Goal: Find contact information: Find contact information

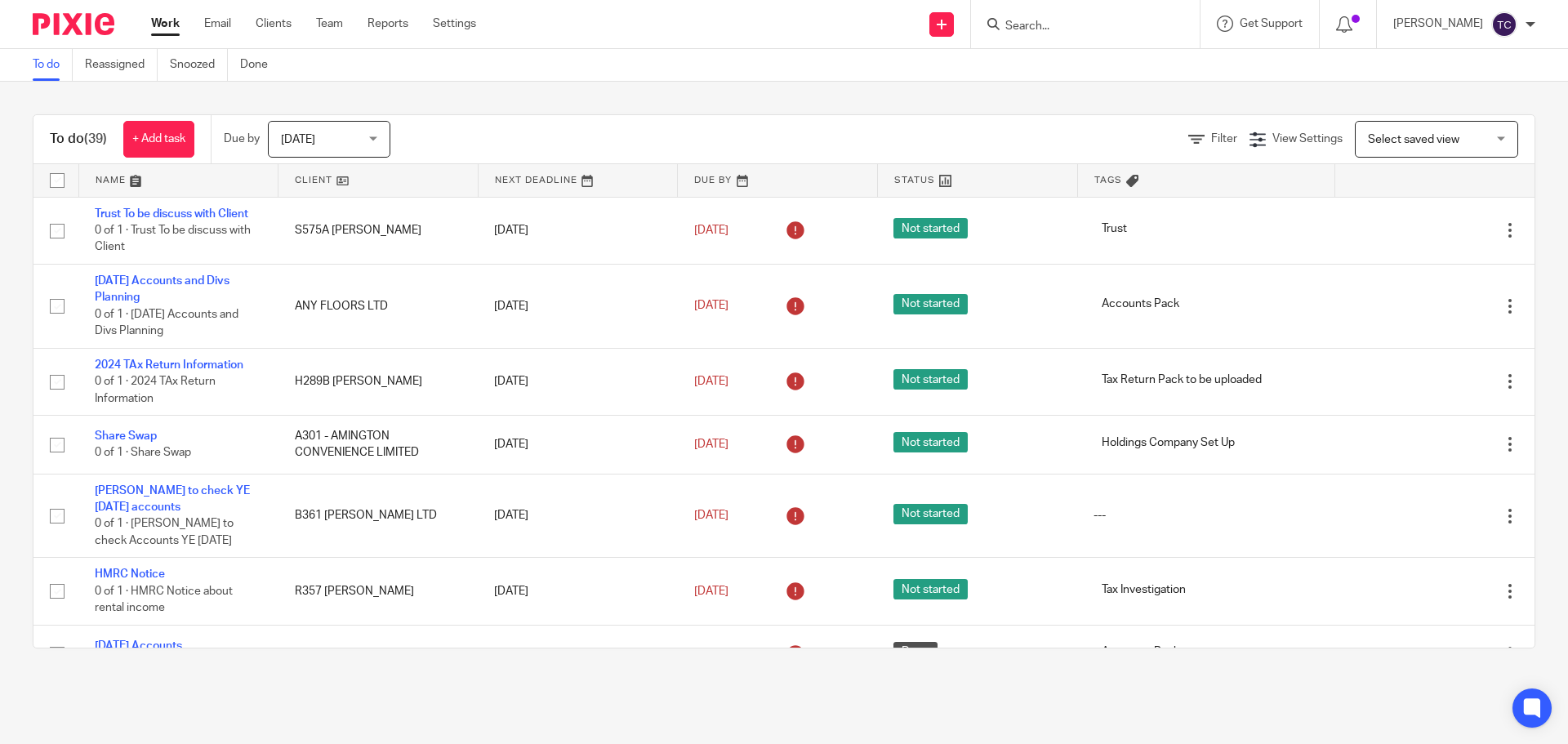
click at [1139, 33] on input "Search" at bounding box center [1078, 26] width 147 height 15
type input "such"
click button "submit" at bounding box center [0, 0] width 0 height 0
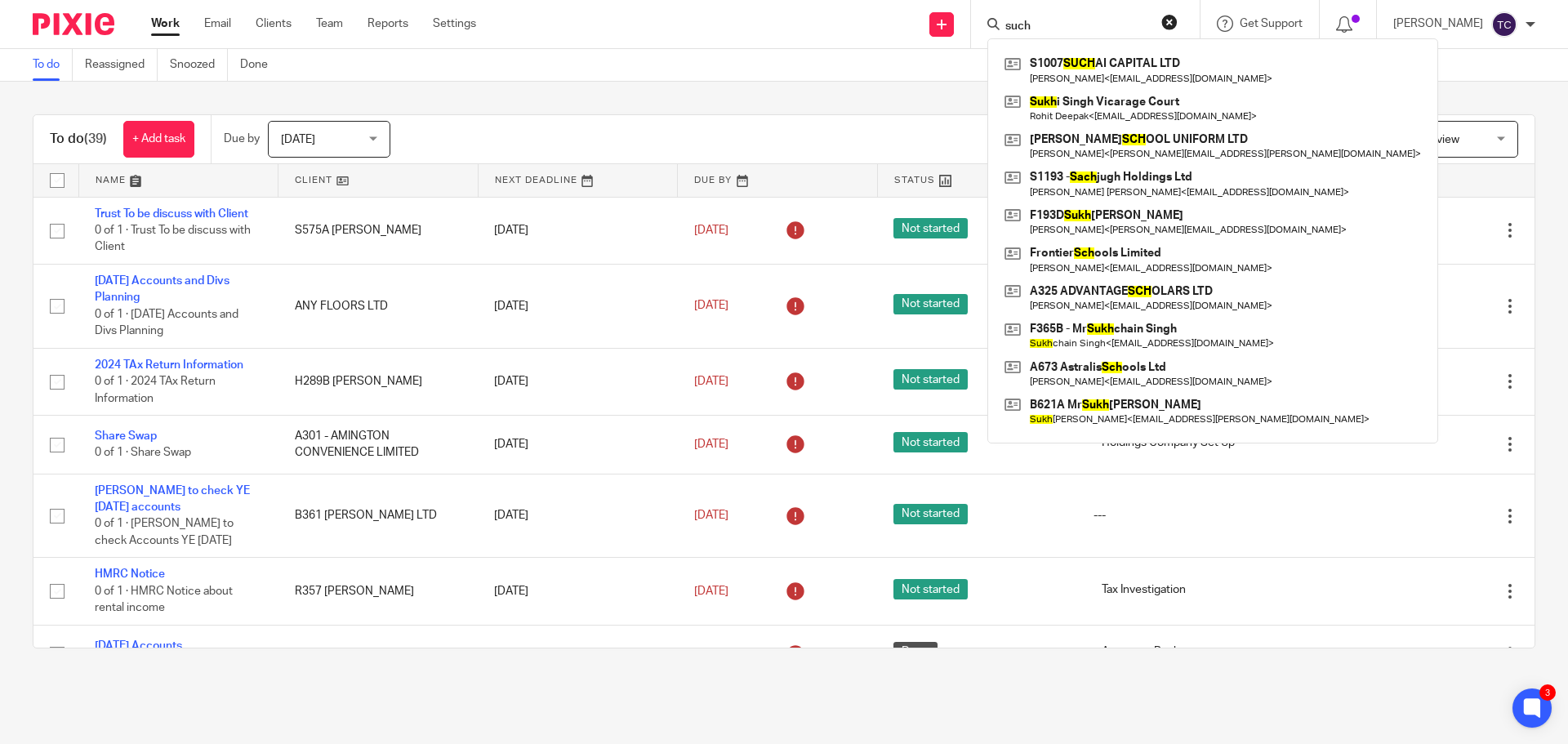
drag, startPoint x: 1074, startPoint y: 27, endPoint x: 995, endPoint y: 9, distance: 81.0
click at [984, 27] on div "Send new email Create task Add client Request signature such S1007 SUCH AI CAPI…" at bounding box center [1035, 23] width 1068 height 48
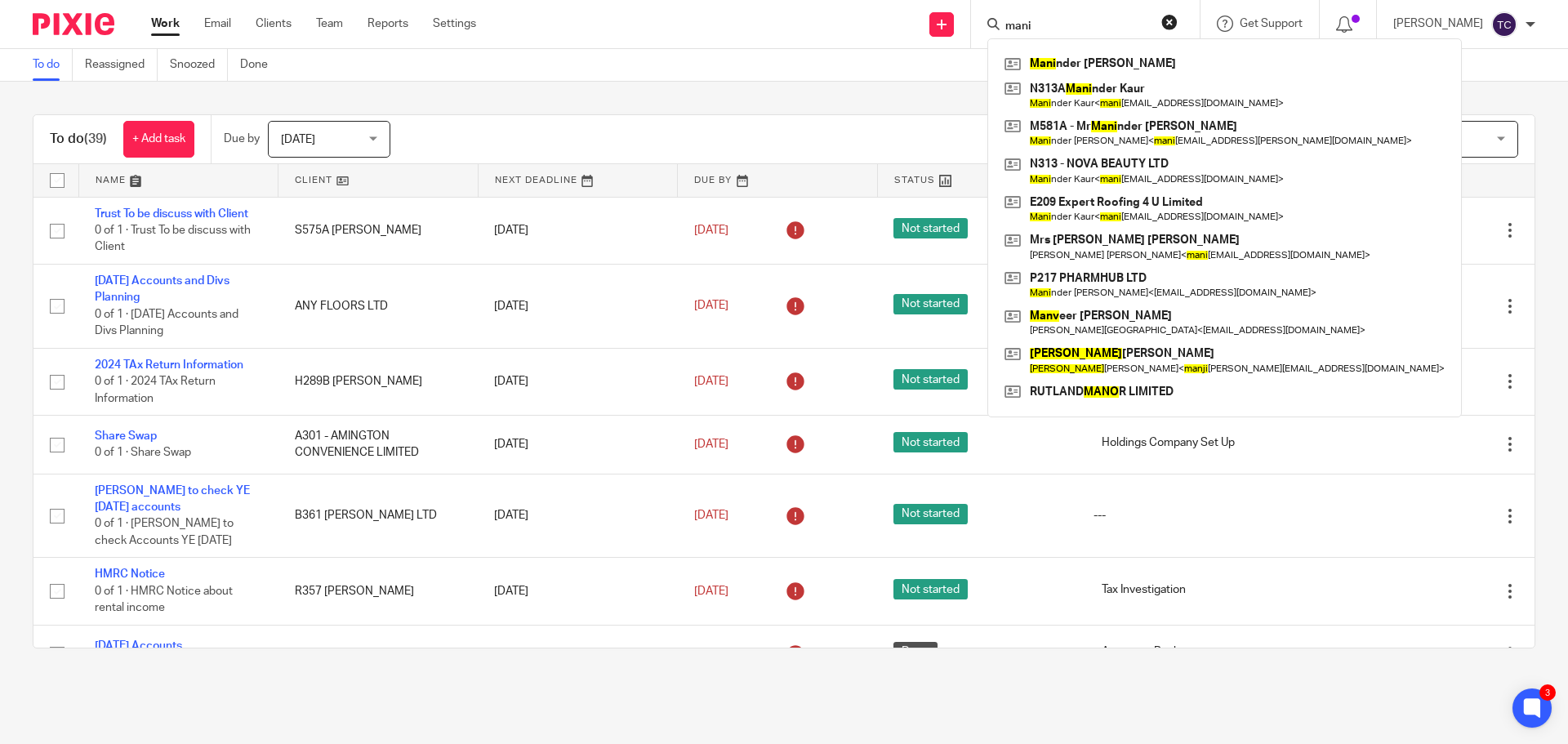
type input "mani"
click button "submit" at bounding box center [0, 0] width 0 height 0
drag, startPoint x: 1194, startPoint y: 21, endPoint x: 1185, endPoint y: 21, distance: 9.0
click at [1178, 21] on button "reset" at bounding box center [1169, 21] width 17 height 17
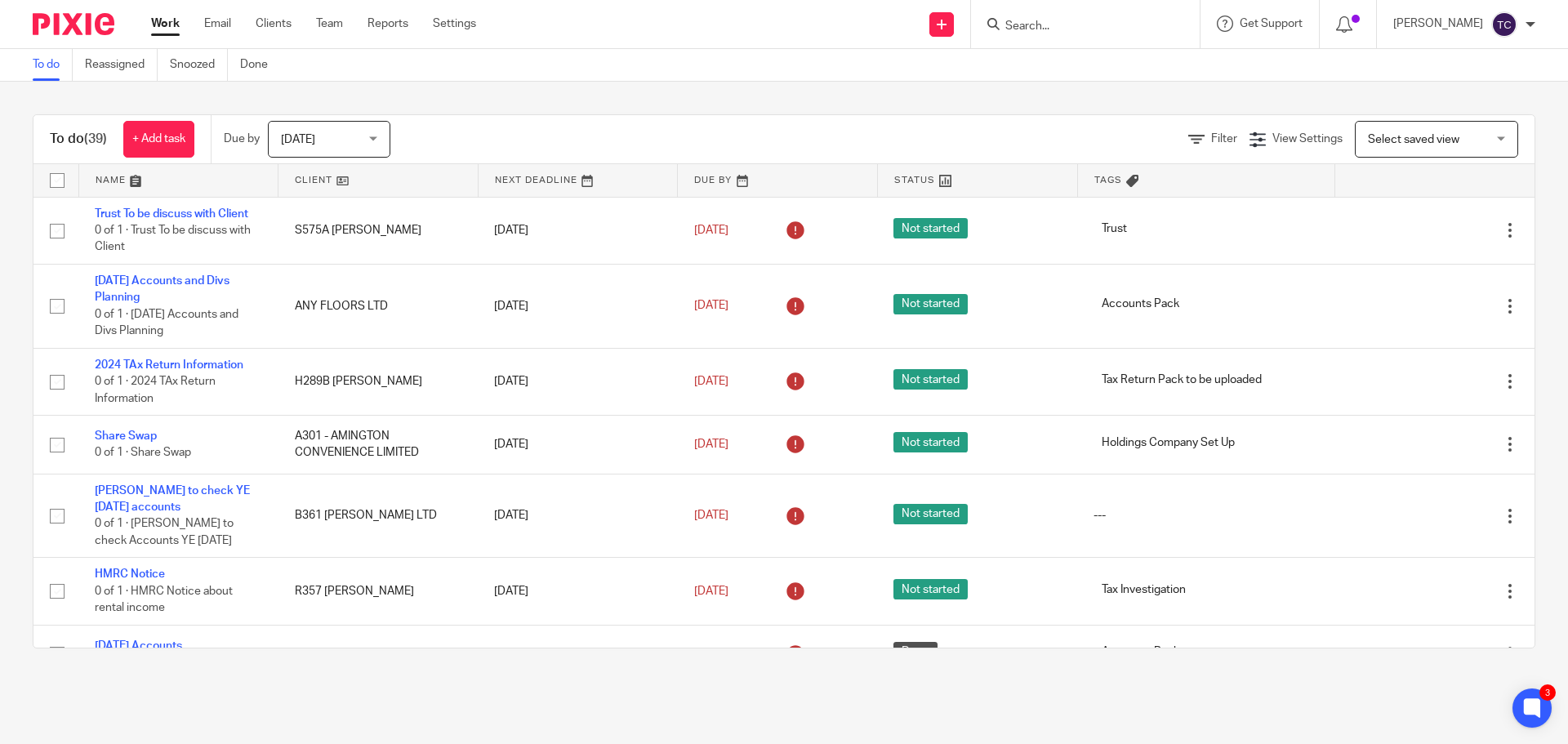
click at [1114, 22] on input "Search" at bounding box center [1078, 26] width 147 height 15
click at [1113, 22] on input "Search" at bounding box center [1078, 26] width 147 height 15
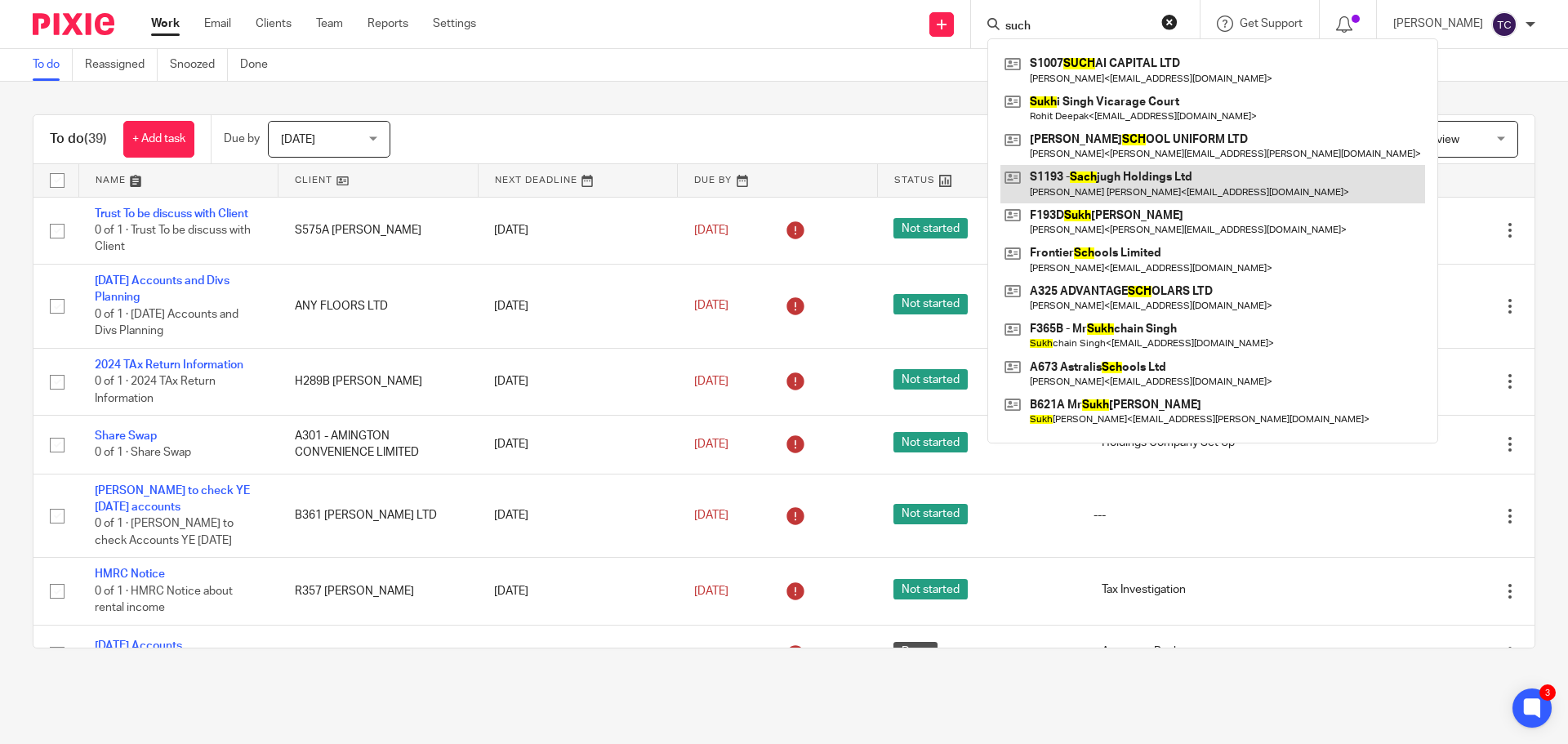
type input "such"
click at [1143, 182] on link at bounding box center [1212, 184] width 425 height 37
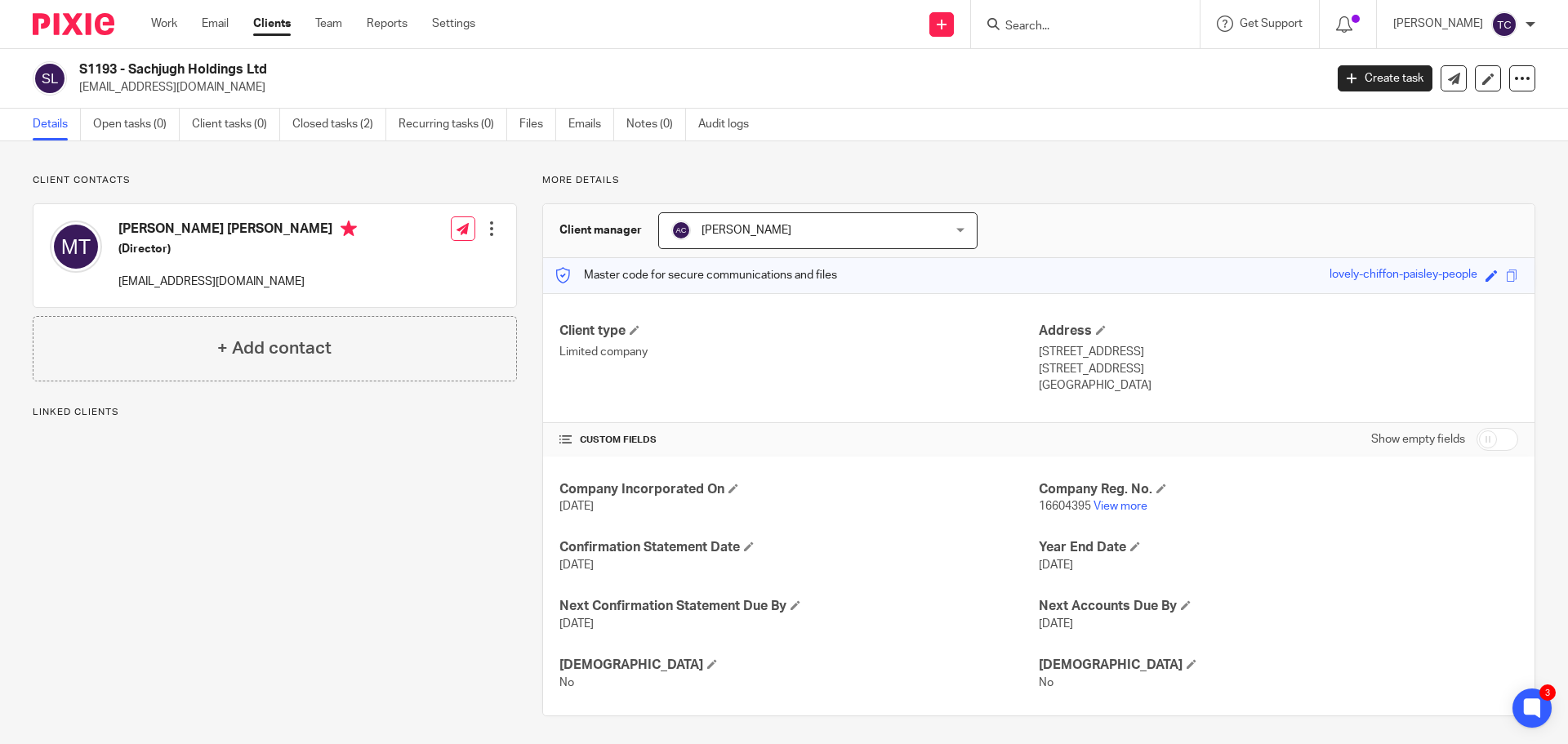
drag, startPoint x: 217, startPoint y: 83, endPoint x: 72, endPoint y: 79, distance: 145.1
click at [72, 79] on div "S1193 - Sachjugh Holdings Ltd mannysengh@gmail.com" at bounding box center [672, 78] width 1281 height 34
drag, startPoint x: 207, startPoint y: 118, endPoint x: 205, endPoint y: 107, distance: 11.2
click at [206, 117] on link "Client tasks (0)" at bounding box center [235, 124] width 88 height 32
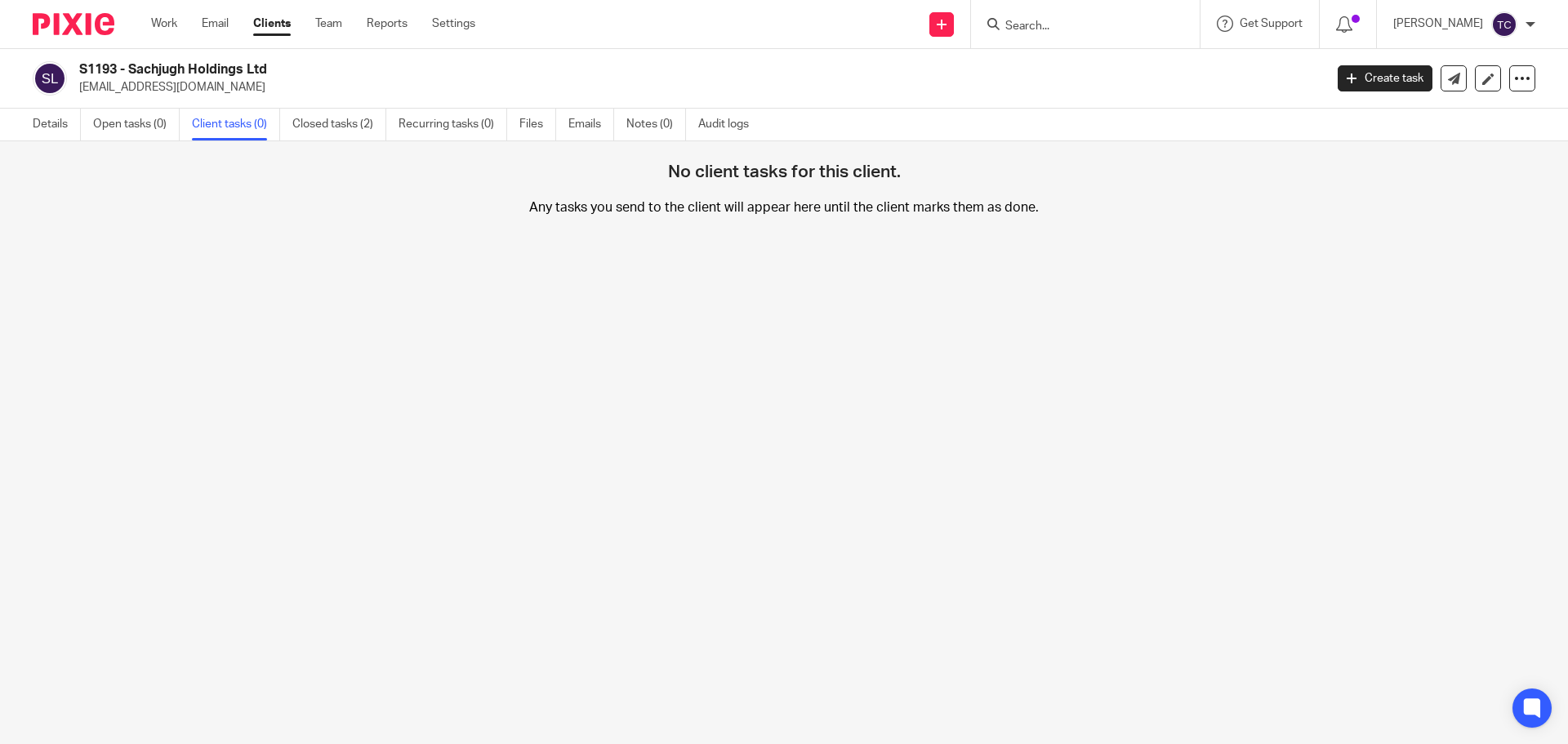
drag, startPoint x: 207, startPoint y: 87, endPoint x: 76, endPoint y: 84, distance: 131.0
click at [76, 84] on div "S1193 - Sachjugh Holdings Ltd mannysengh@gmail.com" at bounding box center [672, 78] width 1281 height 34
copy p "[EMAIL_ADDRESS][DOMAIN_NAME]"
click at [1136, 29] on input "Search" at bounding box center [1078, 26] width 147 height 15
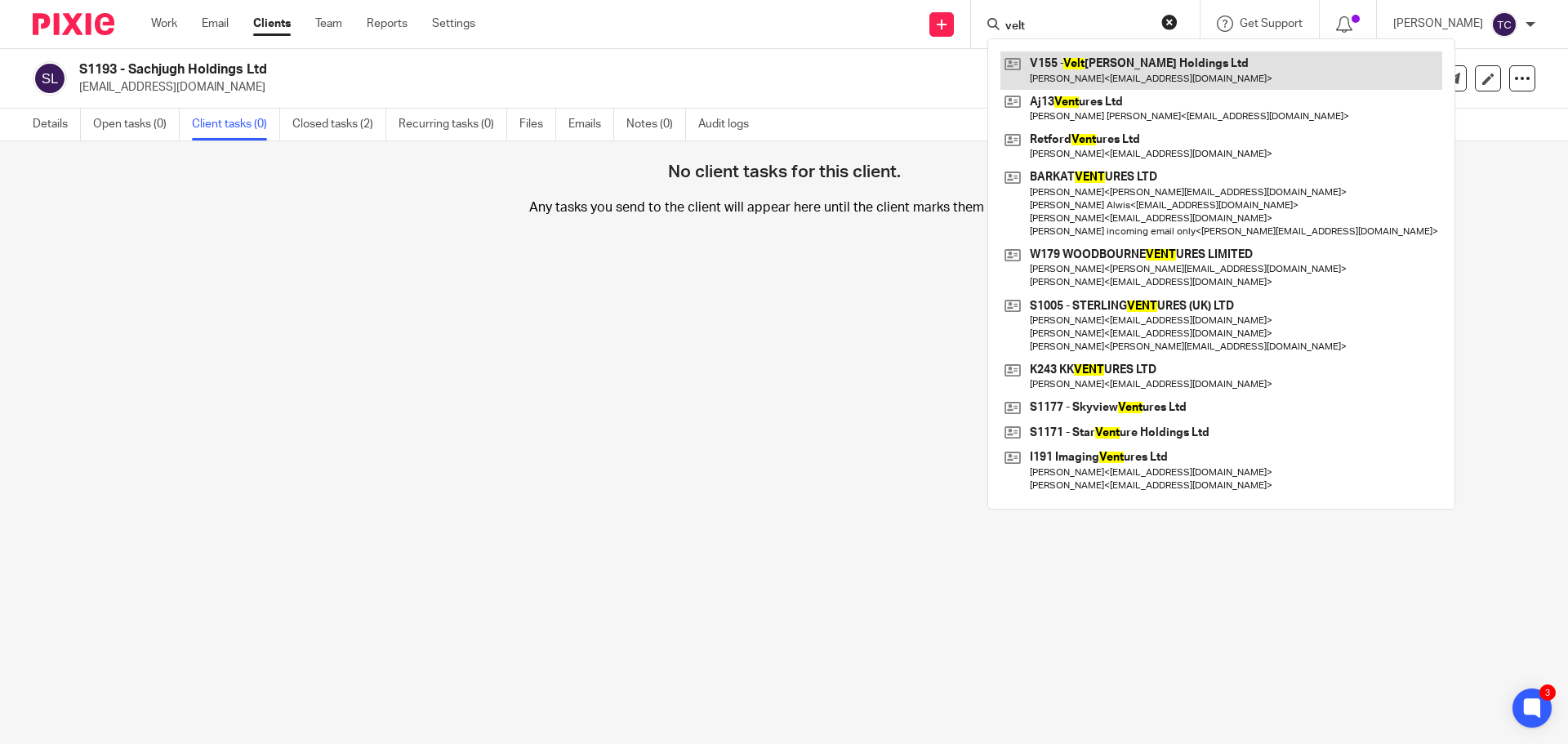
type input "velt"
click at [1146, 63] on link at bounding box center [1221, 70] width 442 height 37
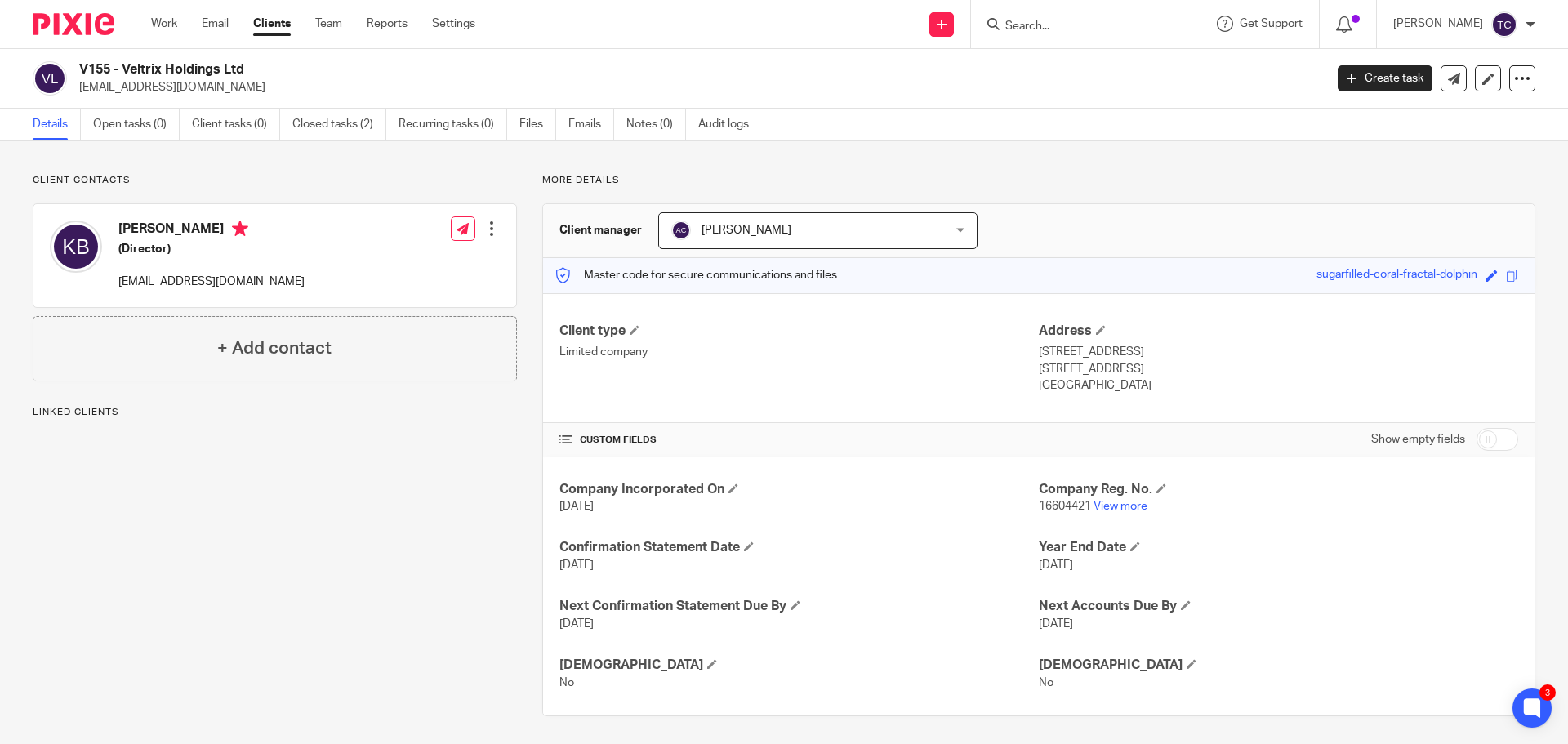
drag, startPoint x: 186, startPoint y: 88, endPoint x: 80, endPoint y: 92, distance: 106.1
click at [80, 92] on p "[EMAIL_ADDRESS][DOMAIN_NAME]" at bounding box center [696, 87] width 1234 height 17
copy p "[EMAIL_ADDRESS][DOMAIN_NAME]"
